Goal: Transaction & Acquisition: Purchase product/service

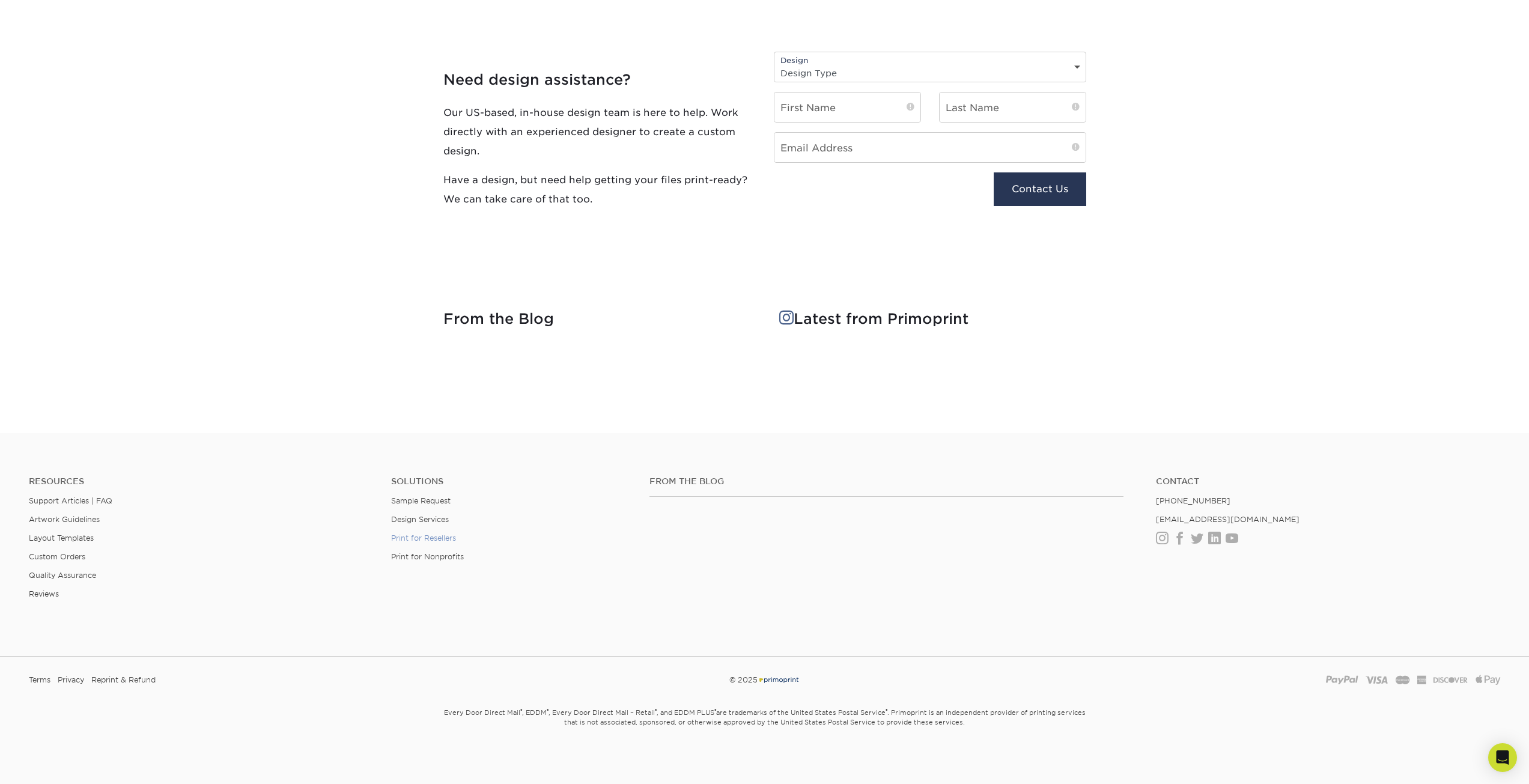
scroll to position [1331, 0]
click at [102, 499] on link "Support Articles | FAQ" at bounding box center [70, 498] width 83 height 9
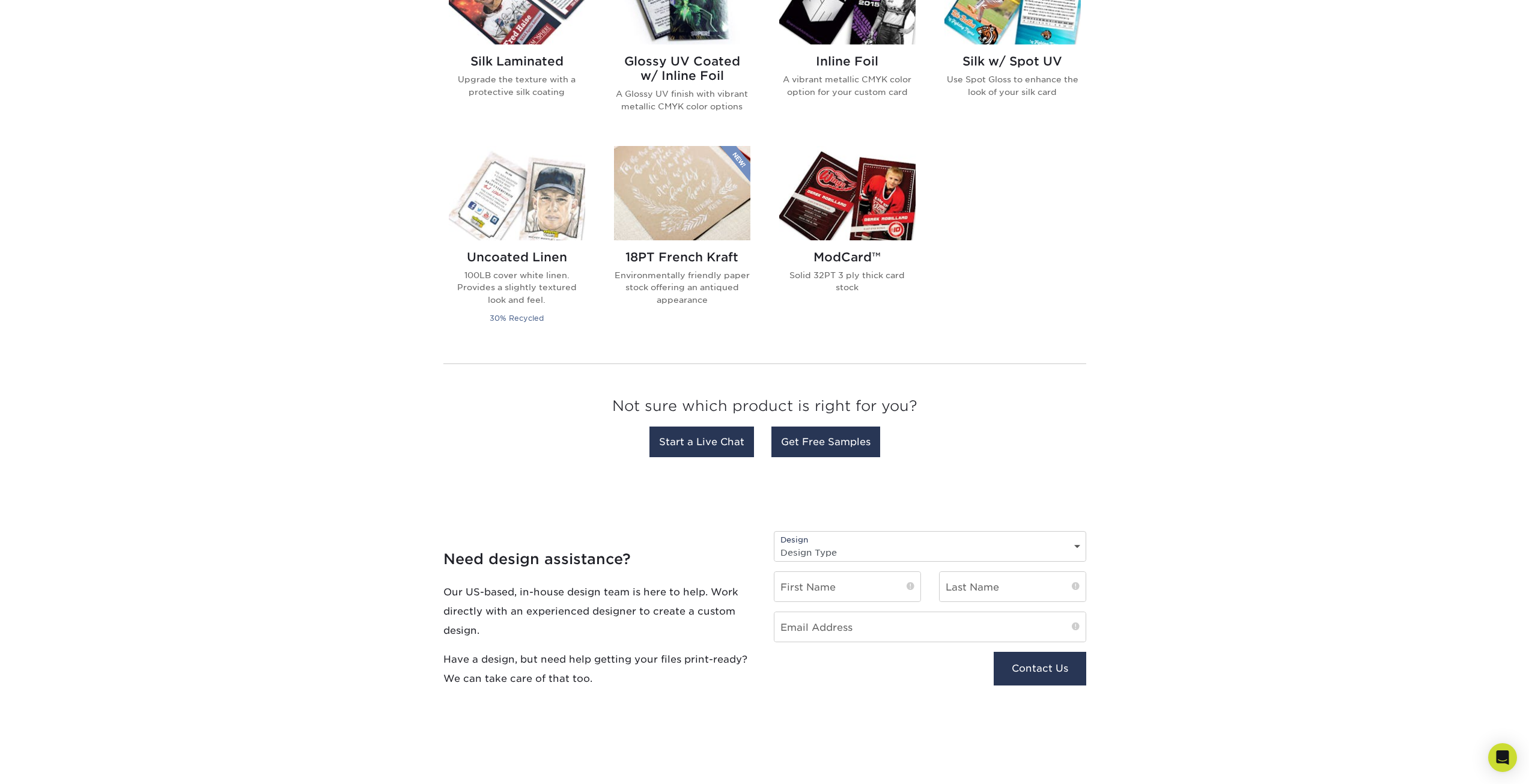
scroll to position [430, 0]
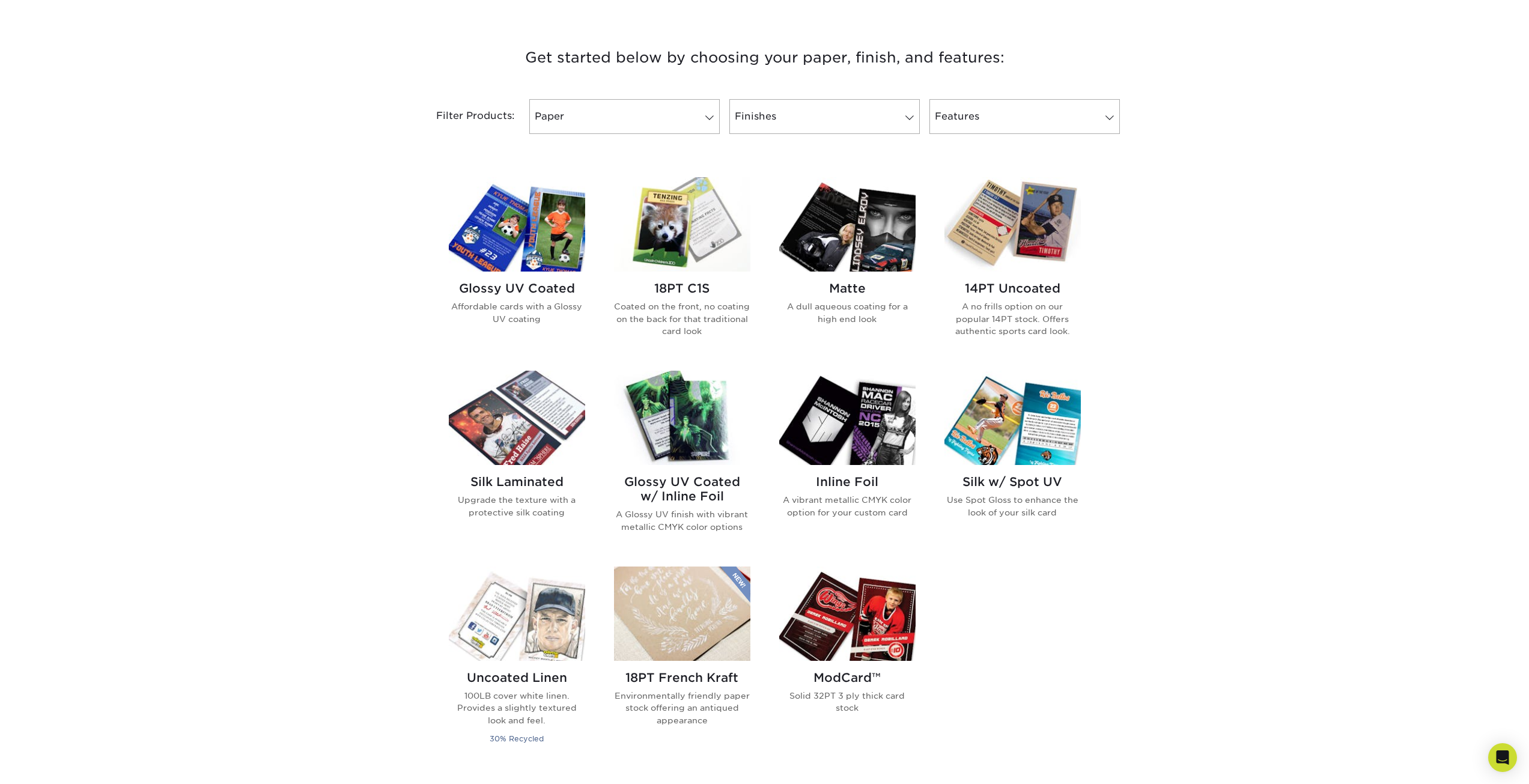
click at [689, 488] on h2 "Glossy UV Coated w/ Inline Foil" at bounding box center [682, 489] width 136 height 29
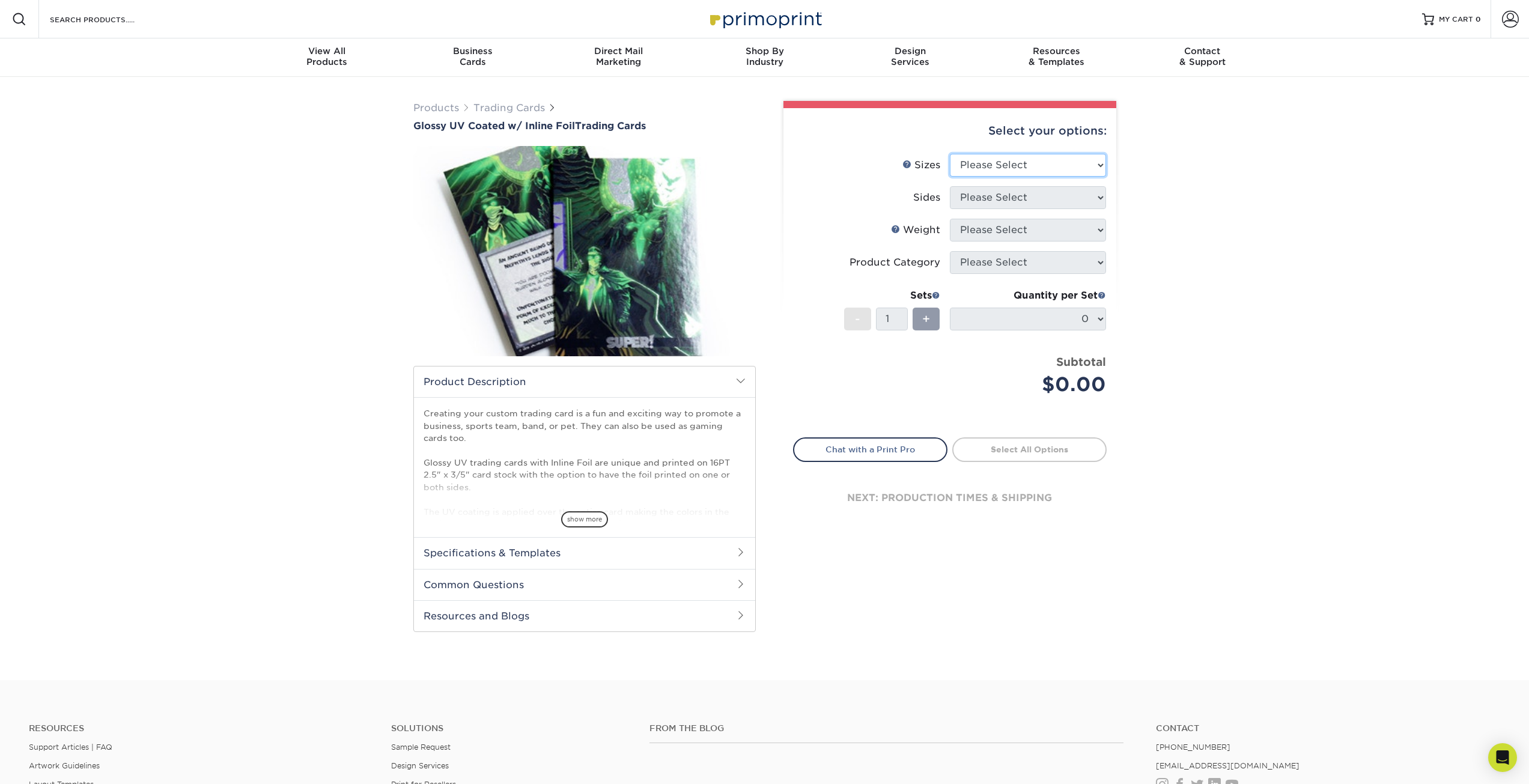
click at [992, 170] on select "Please Select 2.5" x 3.5"" at bounding box center [1028, 165] width 157 height 23
select select "2.50x3.50"
click at [950, 154] on select "Please Select 2.5" x 3.5"" at bounding box center [1028, 165] width 157 height 23
click at [1004, 194] on select "Please Select Print Both Sides - Foil Back Only Print Both Sides - Foil Both Si…" at bounding box center [1028, 198] width 157 height 23
select select "e9e9dfb3-fba1-4d60-972c-fd9ca5904d33"
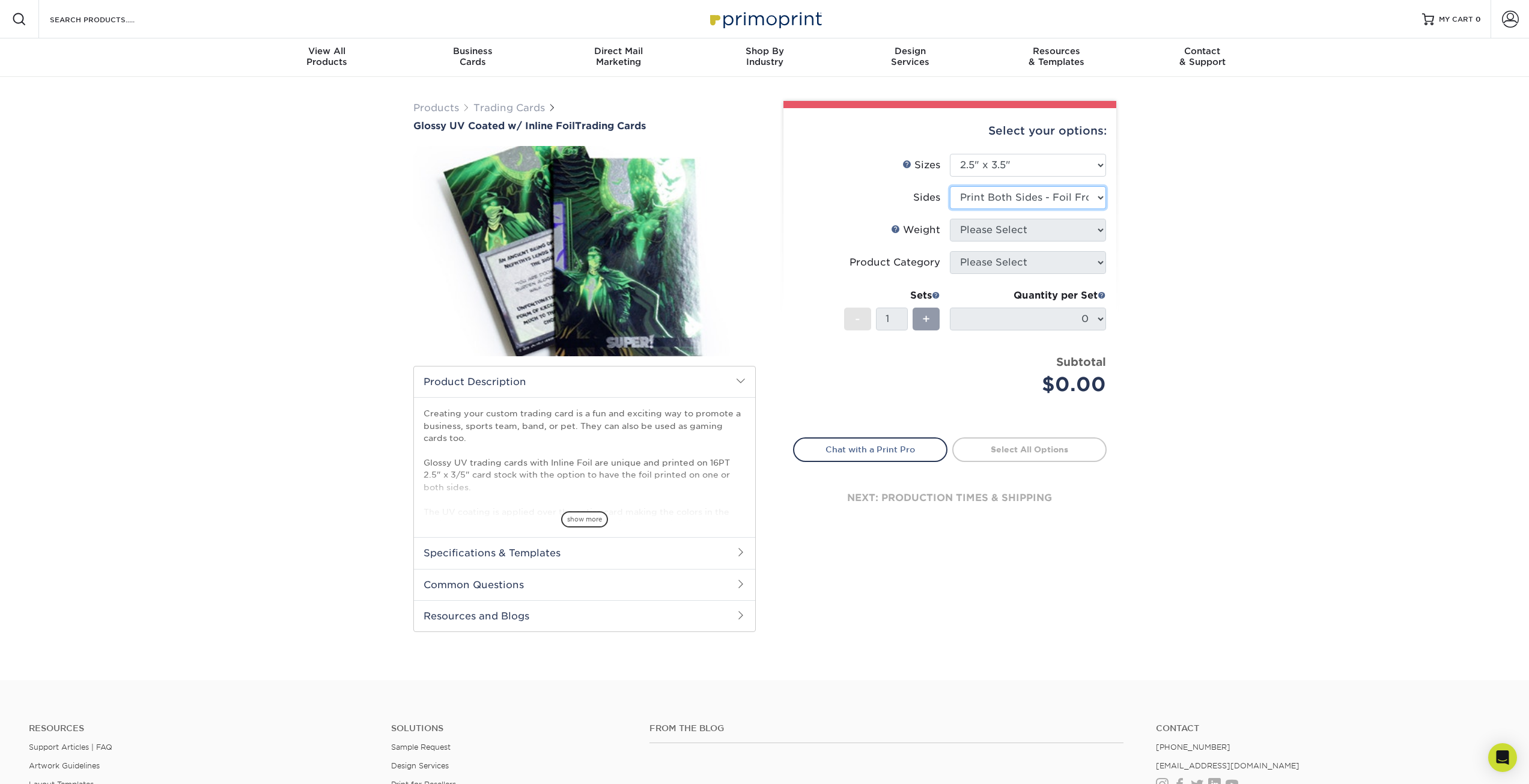
click at [950, 186] on select "Please Select Print Both Sides - Foil Back Only Print Both Sides - Foil Both Si…" at bounding box center [1028, 198] width 157 height 23
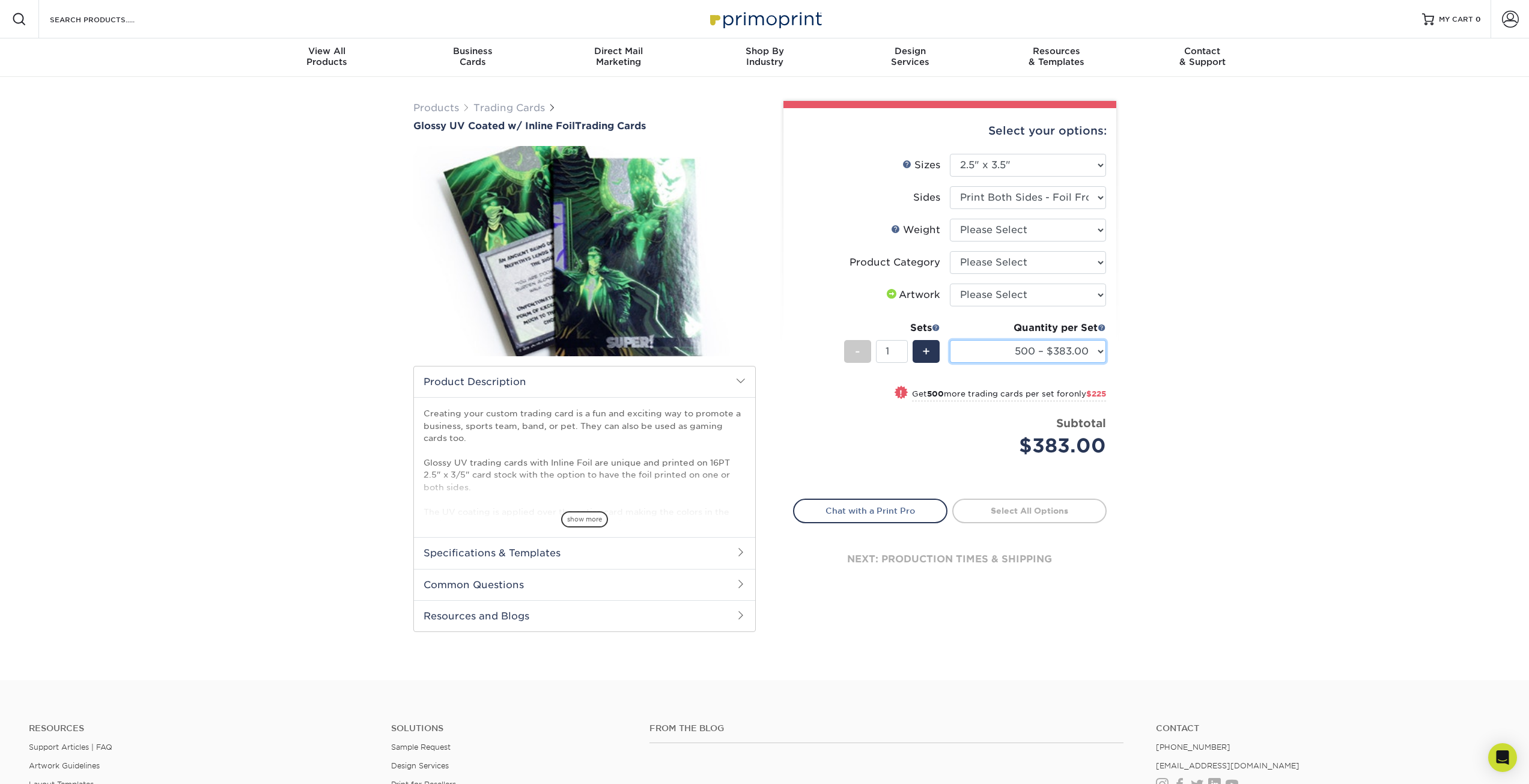
click at [1035, 349] on select "500 – $383.00 1000 – $608.00 2500 – $883.00 5000 – $1252.00" at bounding box center [1028, 351] width 157 height 23
select select "1000 – $608.00"
click at [950, 340] on select "500 – $383.00 1000 – $608.00 2500 – $883.00 5000 – $1252.00" at bounding box center [1028, 351] width 157 height 23
click at [1028, 276] on li "Product Category Please Select Trading Cards" at bounding box center [949, 267] width 312 height 32
click at [1028, 287] on select "Please Select I will upload files I need a design - $100" at bounding box center [1028, 294] width 157 height 23
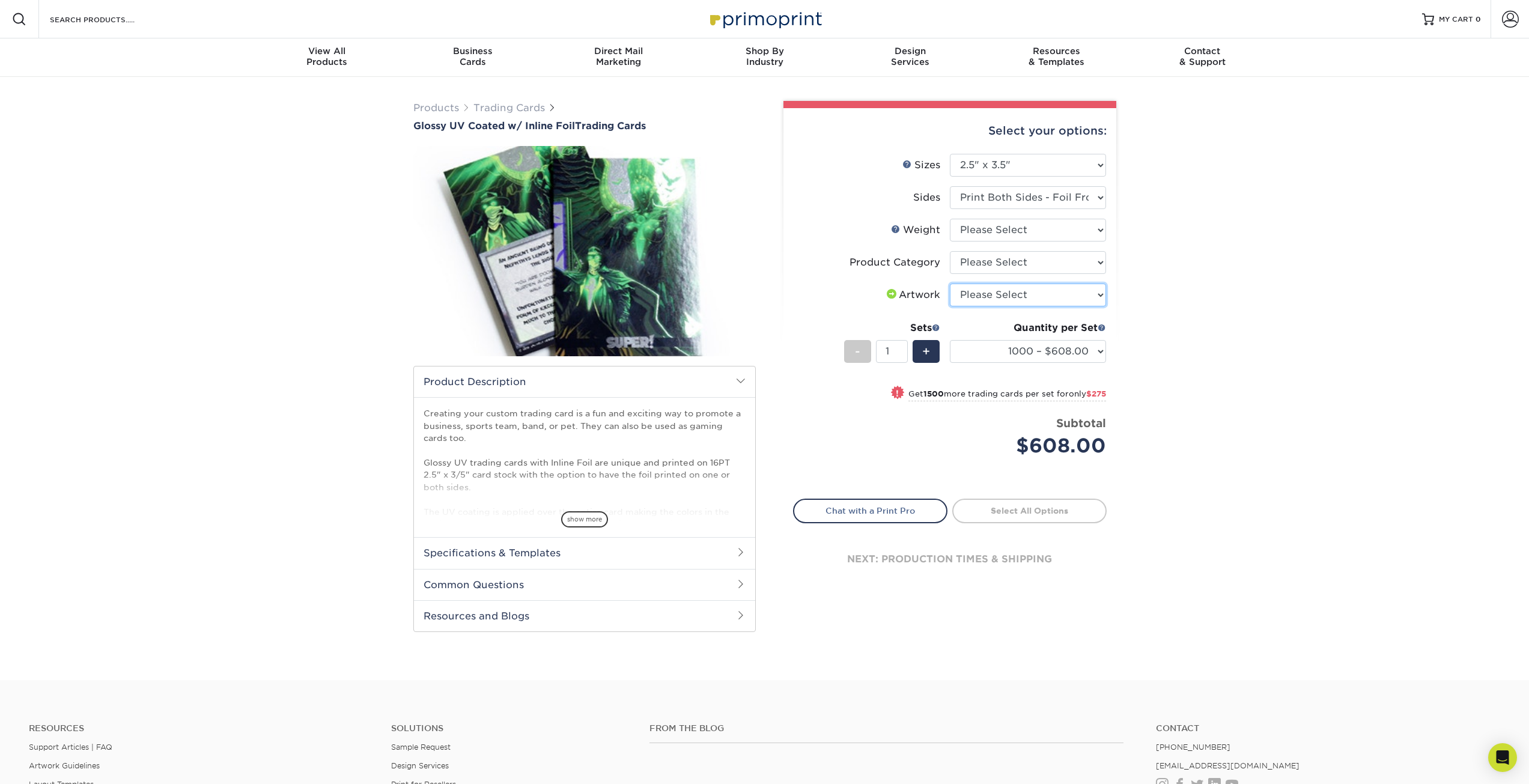
select select "upload"
click at [950, 283] on select "Please Select I will upload files I need a design - $100" at bounding box center [1028, 294] width 157 height 23
click at [1024, 357] on select "500 – $383.00 1000 – $608.00 2500 – $883.00 5000 – $1252.00" at bounding box center [1028, 351] width 157 height 23
select select "500 – $383.00"
click at [950, 340] on select "500 – $383.00 1000 – $608.00 2500 – $883.00 5000 – $1252.00" at bounding box center [1028, 351] width 157 height 23
